Goal: Communication & Community: Answer question/provide support

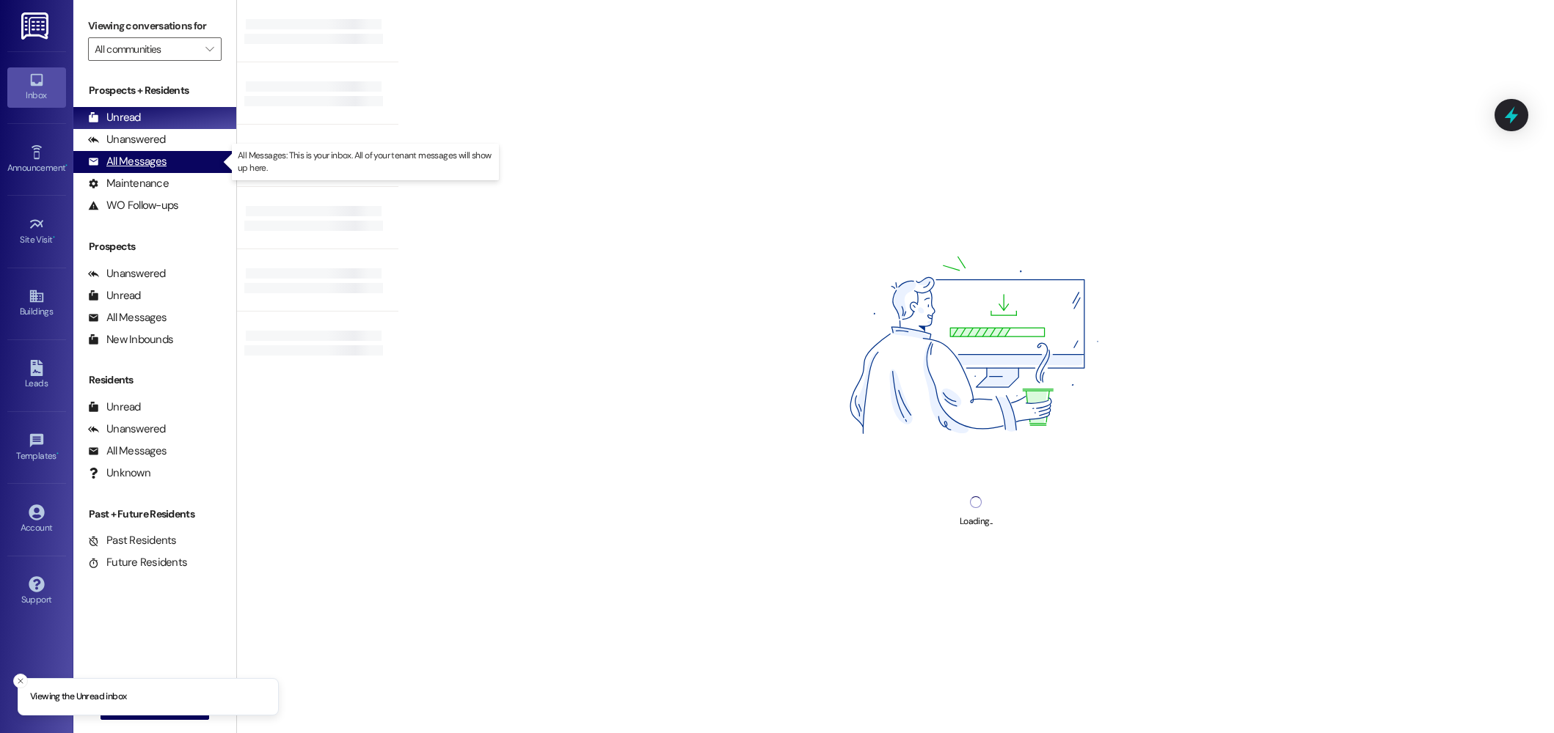
click at [143, 157] on div "All Messages" at bounding box center [127, 161] width 78 height 15
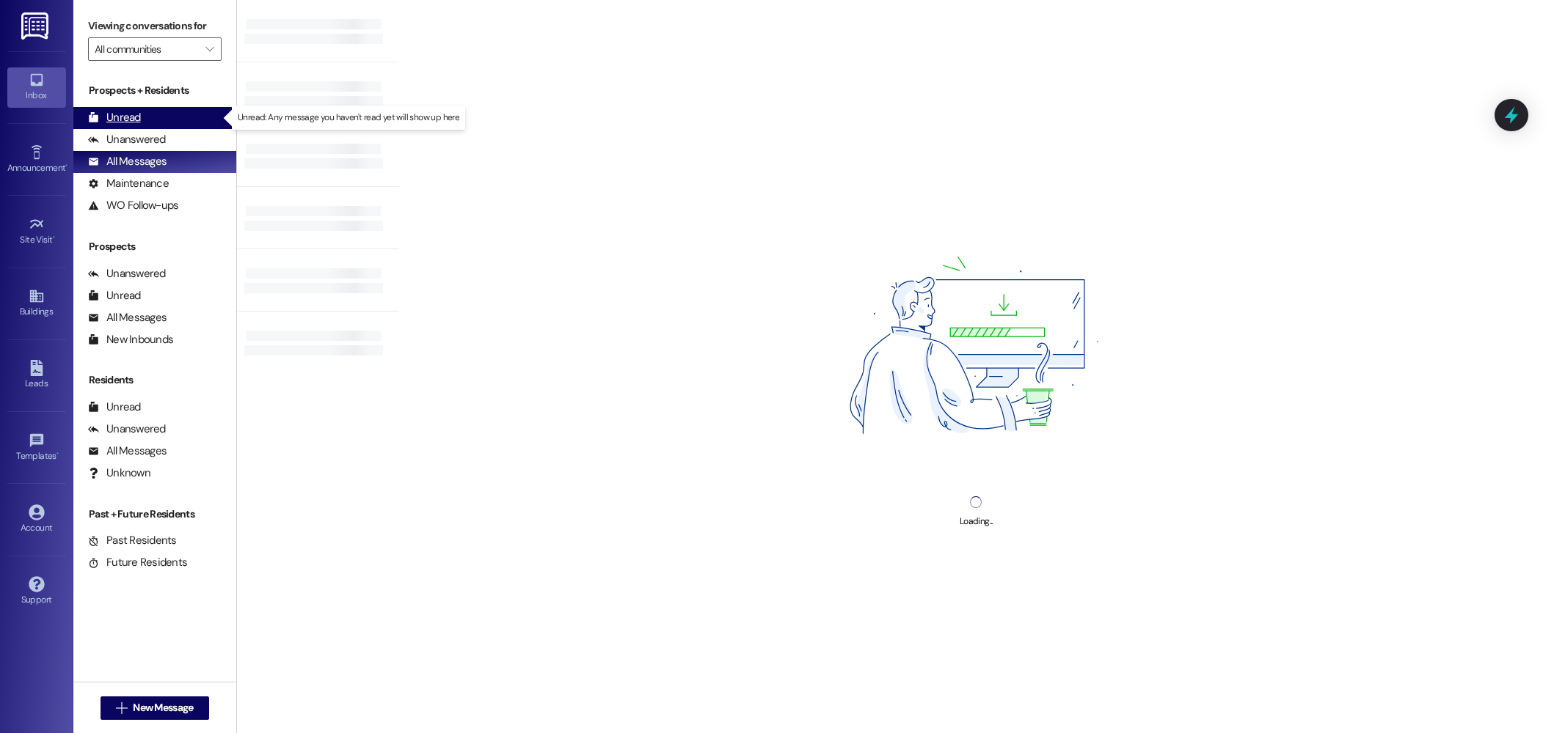
click at [162, 120] on div "Unread (0)" at bounding box center [154, 118] width 163 height 22
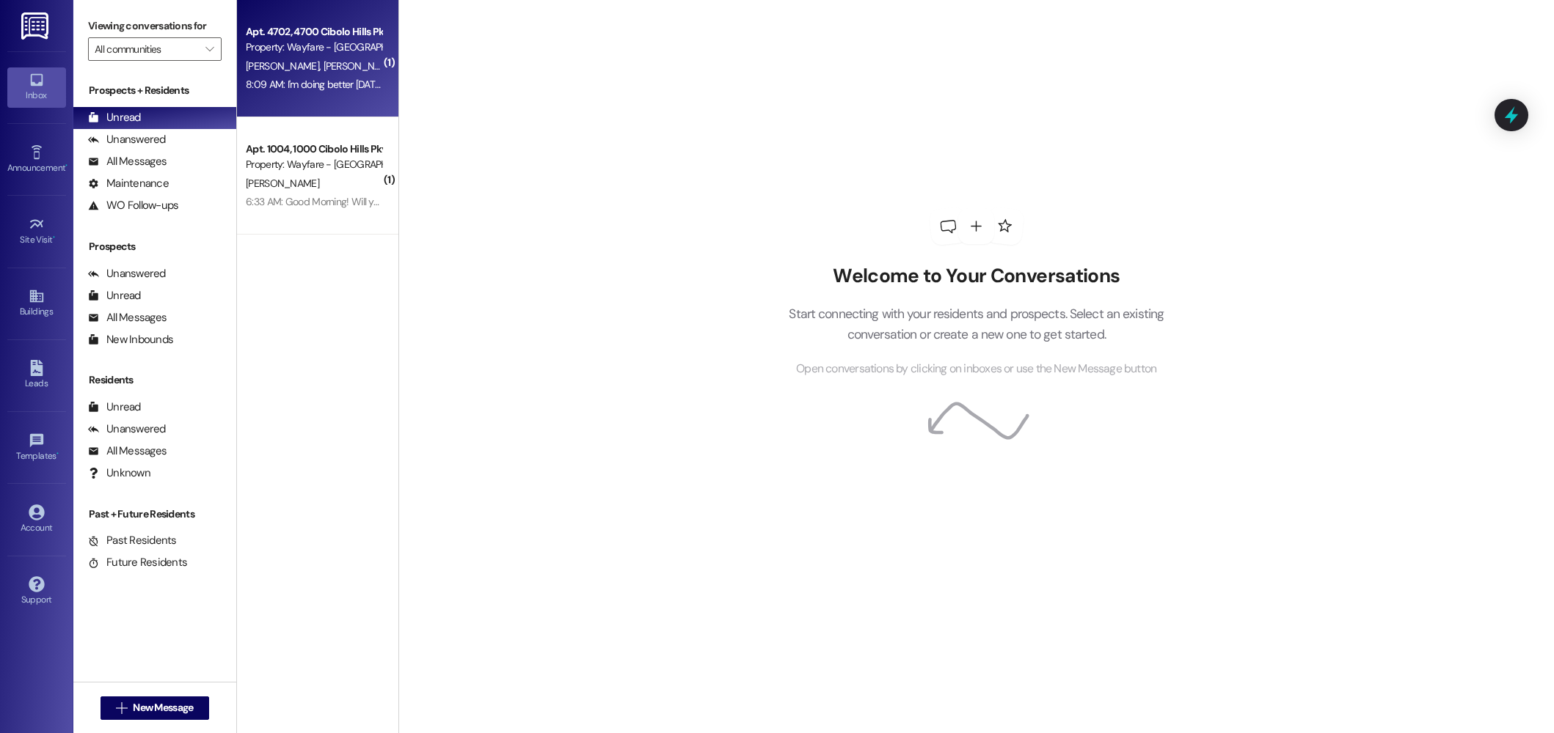
click at [367, 60] on div "[PERSON_NAME] [PERSON_NAME]" at bounding box center [313, 66] width 139 height 18
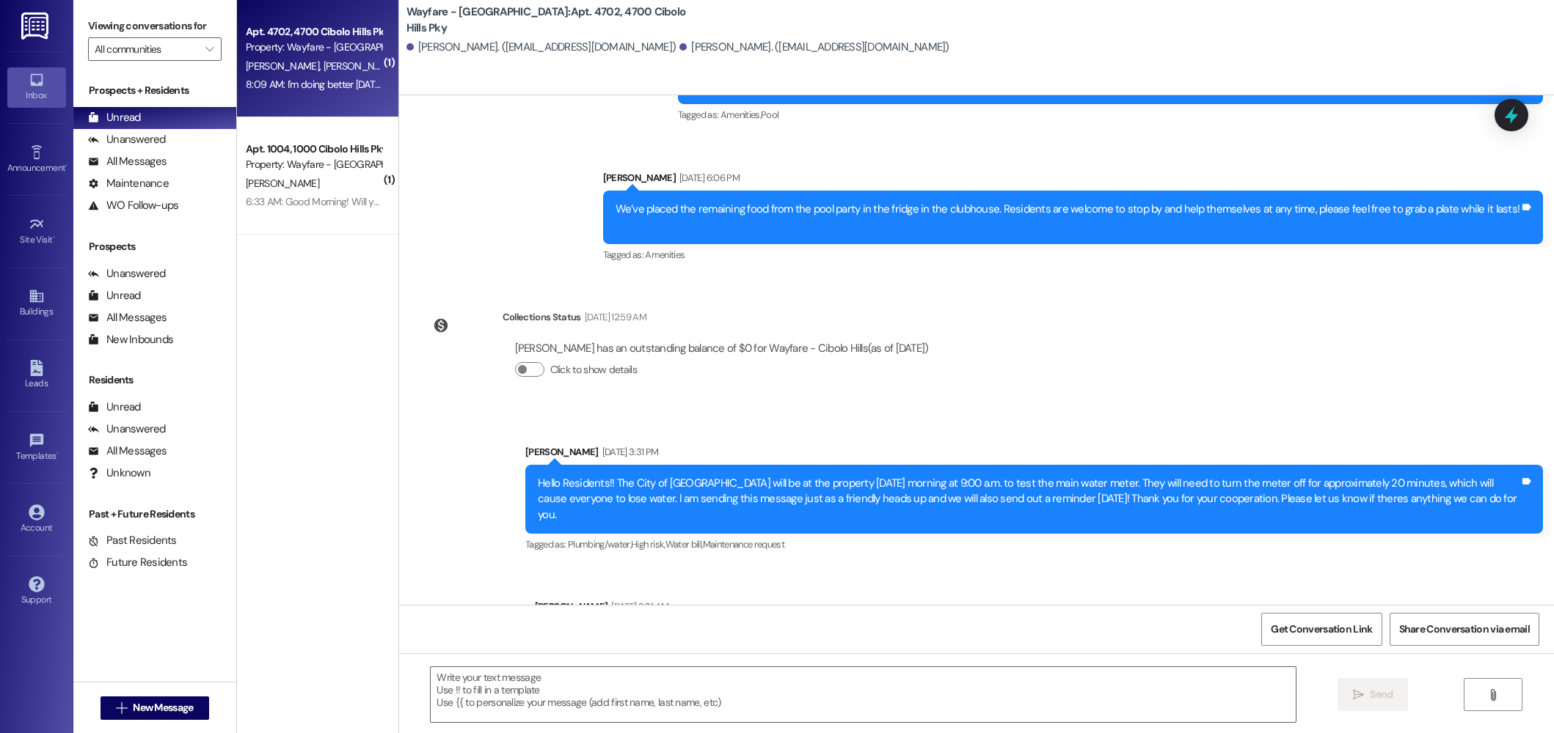
scroll to position [31153, 0]
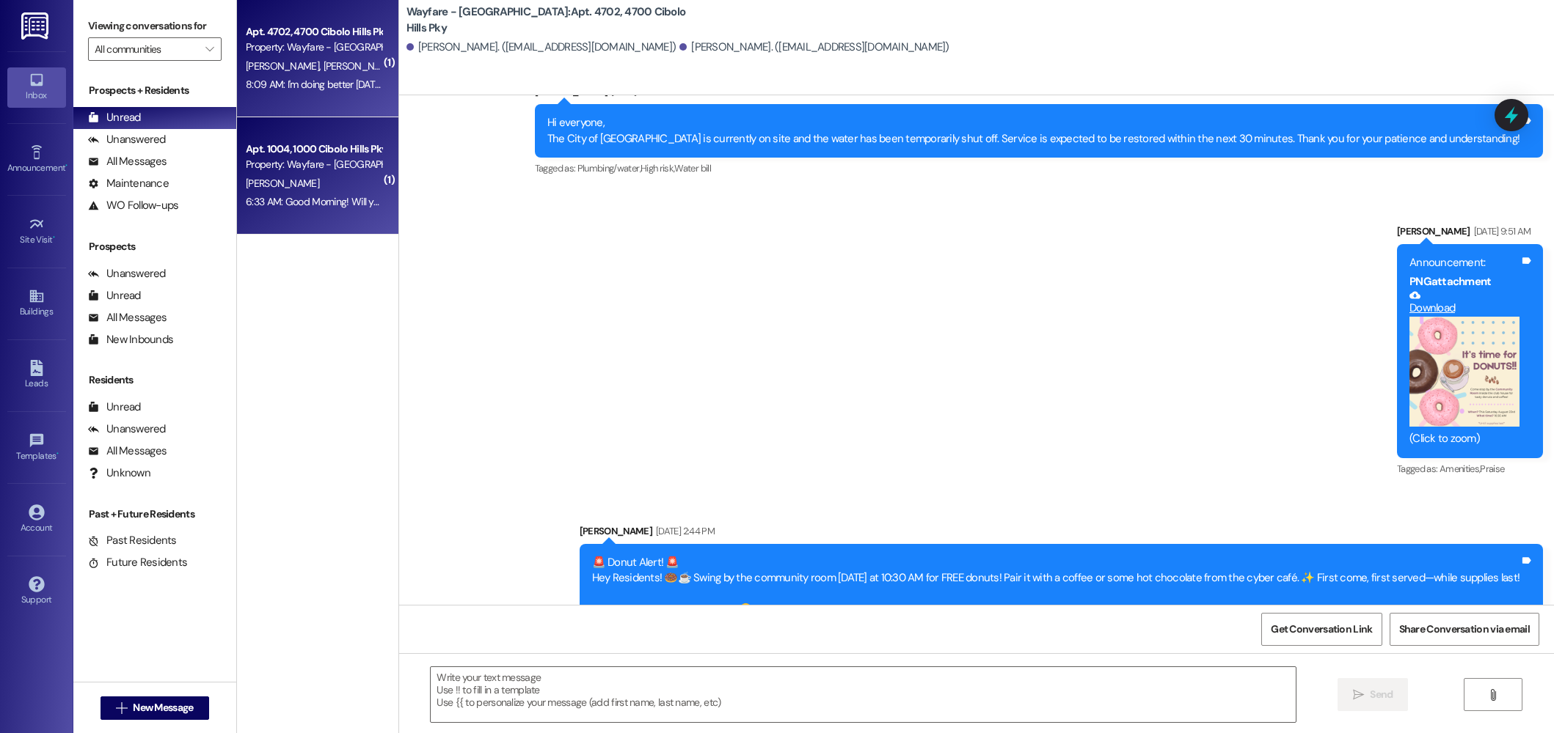
click at [304, 201] on div "6:33 AM: Good Morning! Will you please put us on for an outside pest spray? Tha…" at bounding box center [433, 201] width 374 height 13
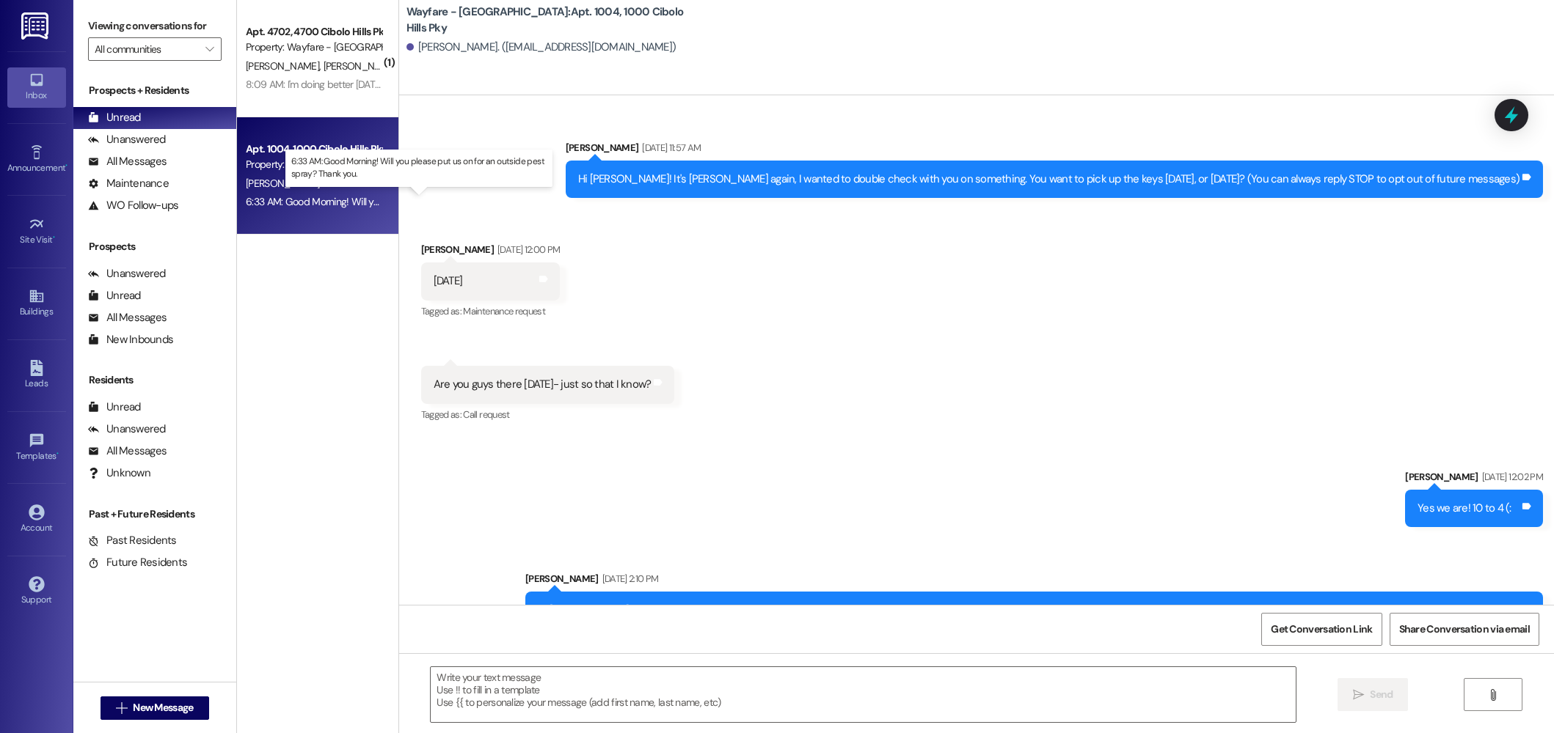
scroll to position [40510, 0]
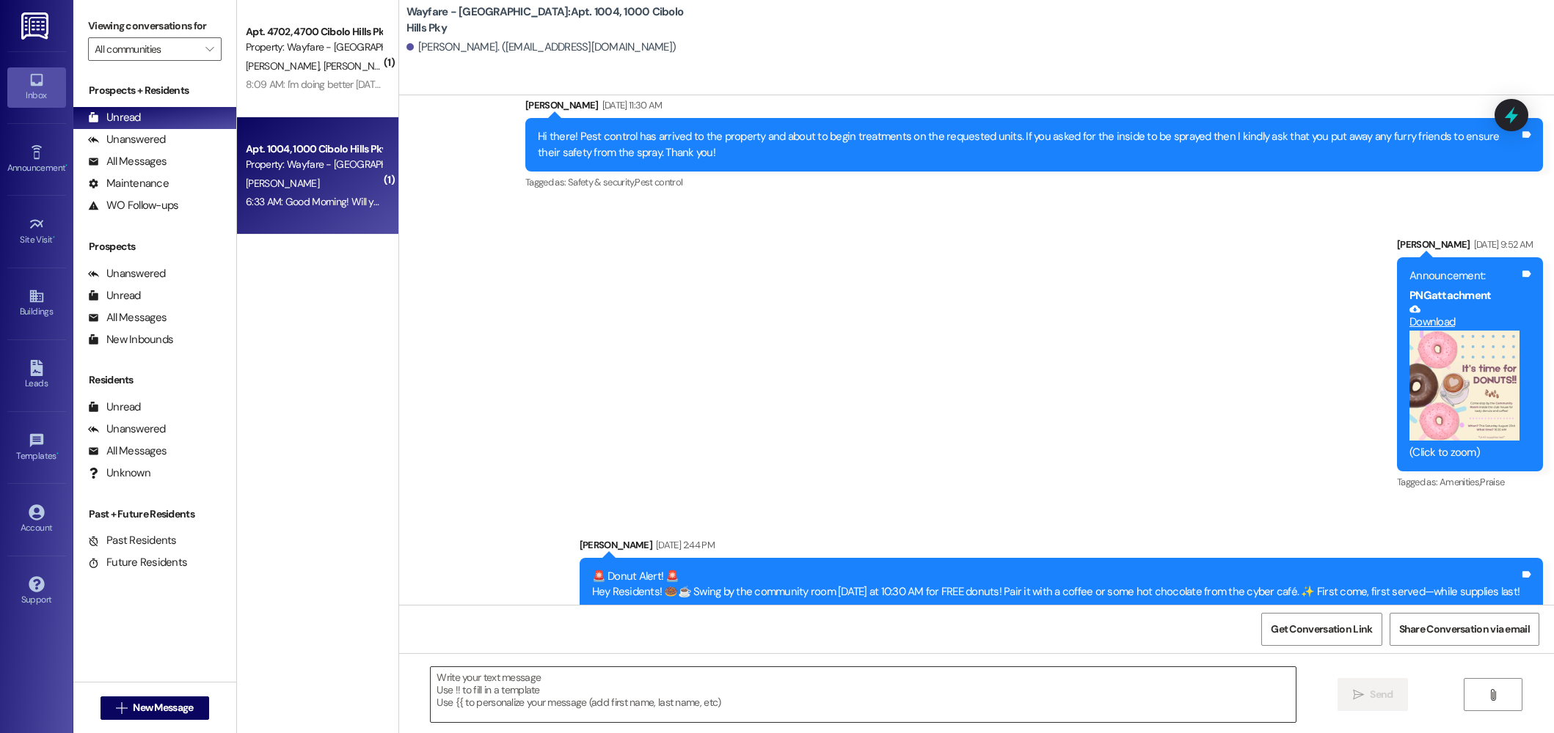
click at [550, 681] on textarea at bounding box center [863, 694] width 865 height 55
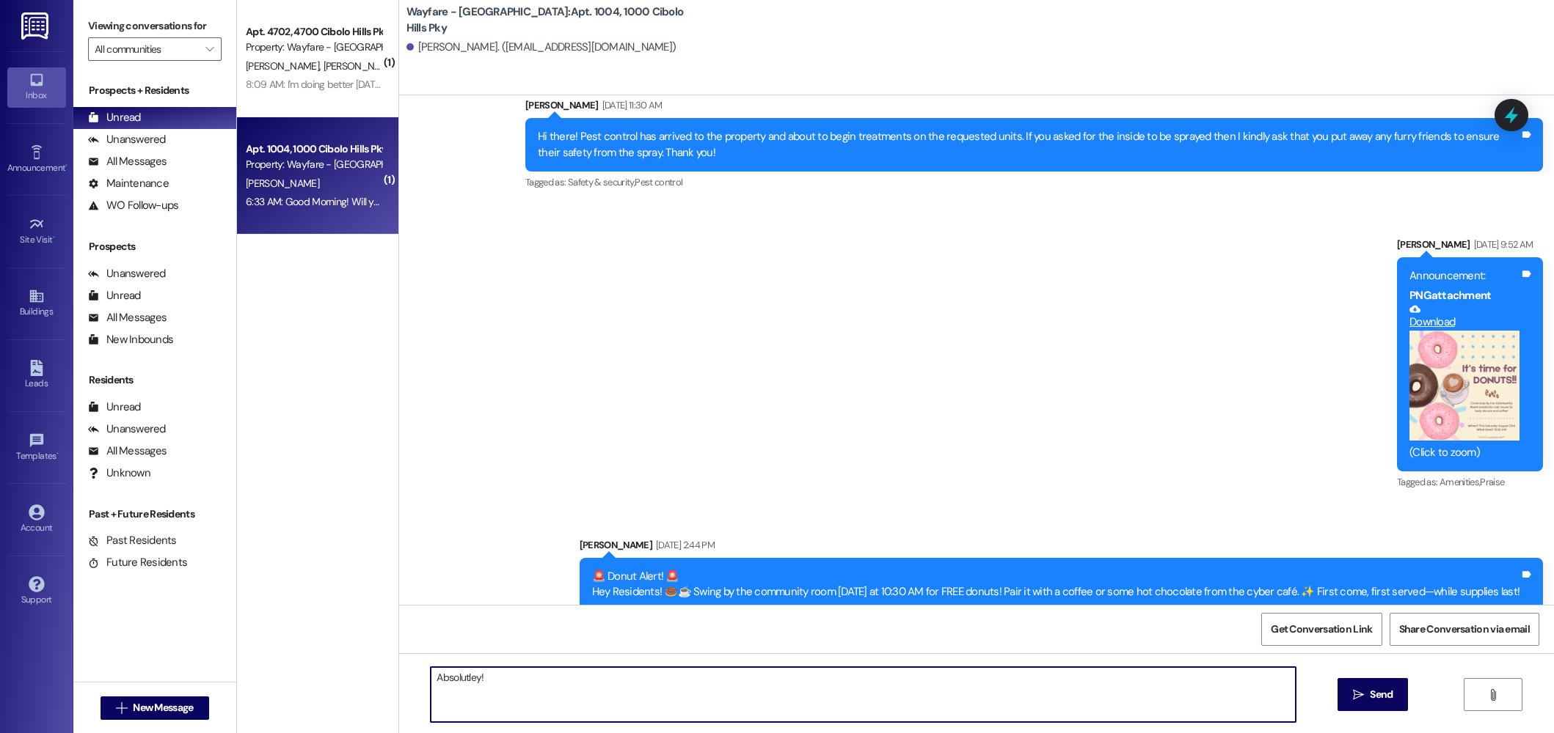
click at [472, 684] on textarea "Absolutley!" at bounding box center [863, 694] width 865 height 55
click at [469, 683] on textarea "Absolutley!" at bounding box center [863, 694] width 865 height 55
click at [459, 681] on textarea "Absolutley!" at bounding box center [863, 694] width 865 height 55
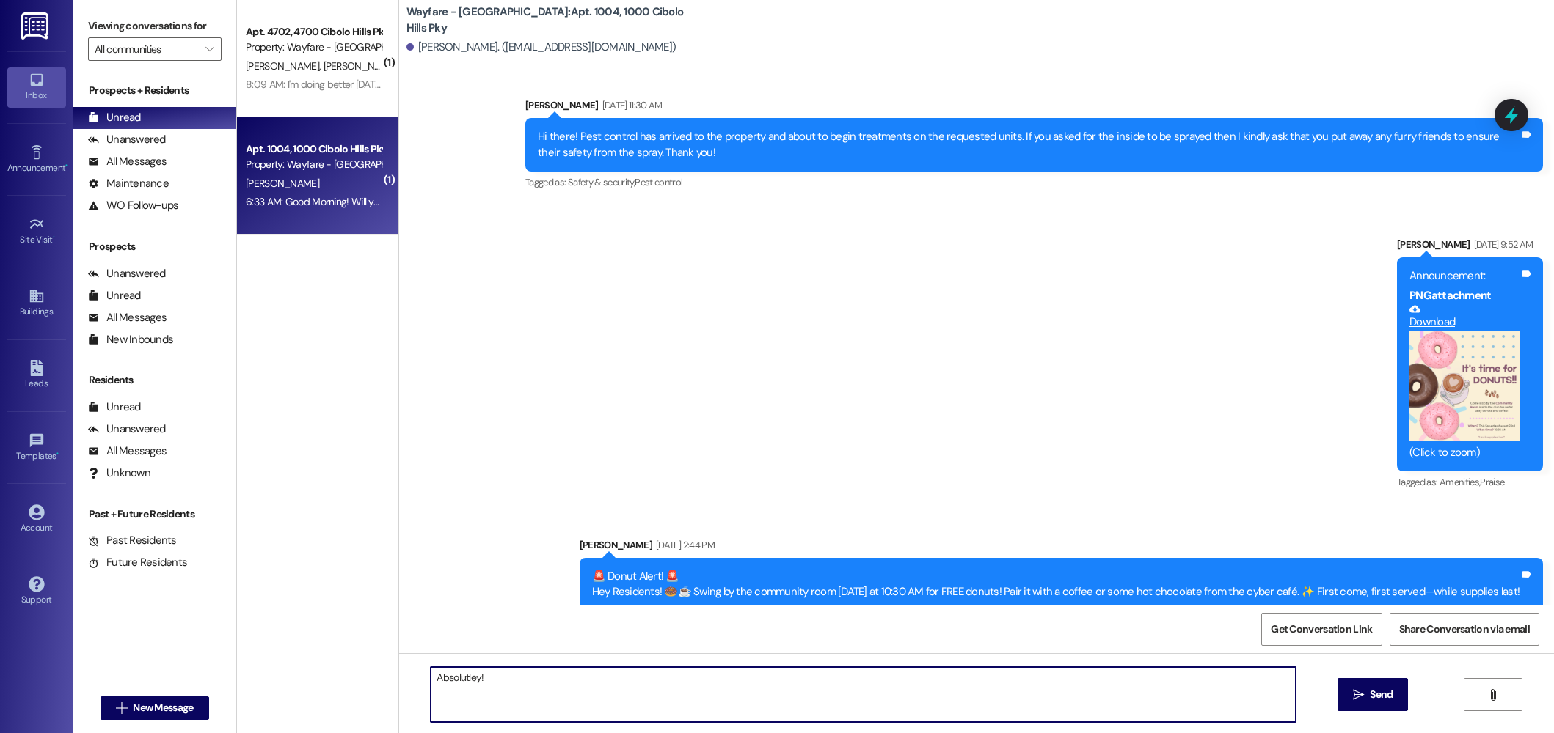
click at [459, 681] on textarea "Absolutley!" at bounding box center [863, 694] width 865 height 55
type textarea "Absolutely!"
